Goal: Transaction & Acquisition: Purchase product/service

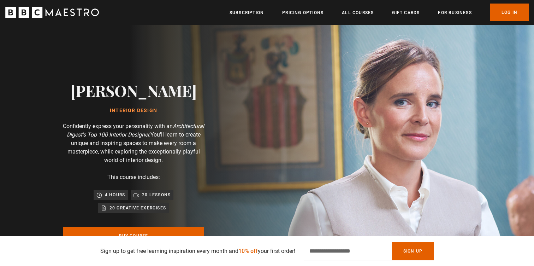
click at [361, 106] on img at bounding box center [292, 175] width 534 height 301
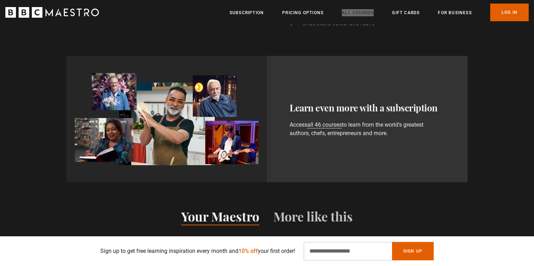
scroll to position [415, 0]
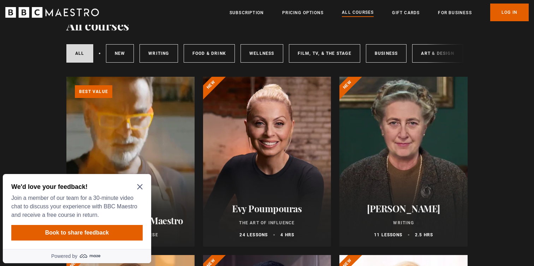
scroll to position [36, 0]
click at [138, 185] on icon "Close Maze Prompt" at bounding box center [139, 186] width 5 height 5
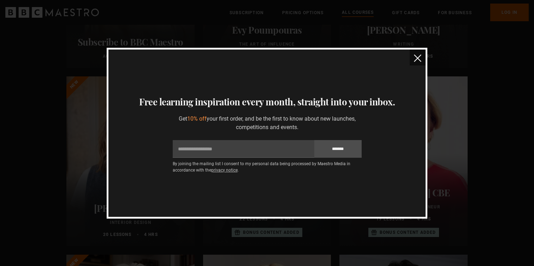
scroll to position [0, 0]
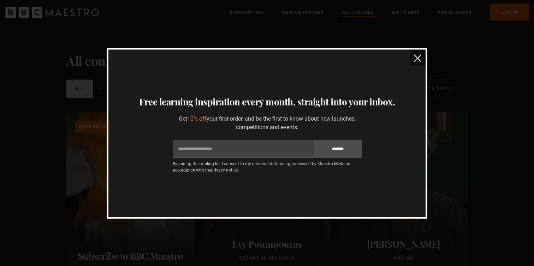
click at [413, 57] on button "close" at bounding box center [418, 57] width 16 height 16
